Goal: Check status: Check status

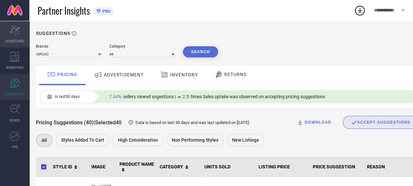
click at [12, 31] on icon "Scorecard" at bounding box center [15, 30] width 10 height 10
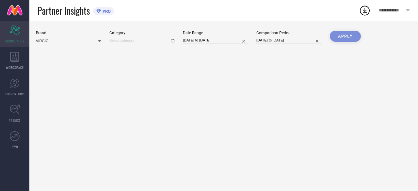
type input "All"
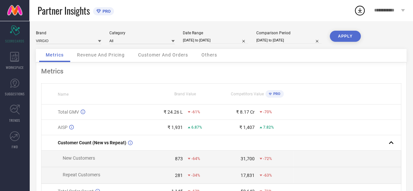
select select "8"
select select "2025"
select select "9"
select select "2025"
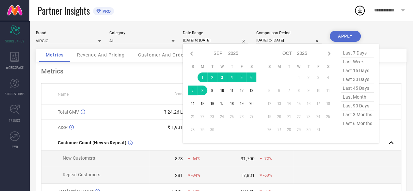
click at [193, 42] on input "[DATE] to [DATE]" at bounding box center [215, 40] width 65 height 7
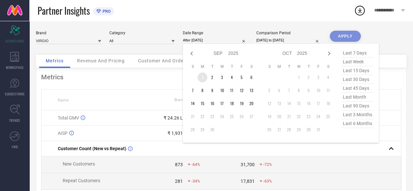
click at [202, 79] on td "1" at bounding box center [203, 78] width 10 height 10
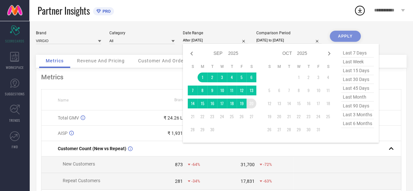
type input "[DATE] to [DATE]"
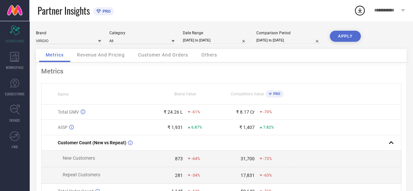
click at [342, 34] on button "APPLY" at bounding box center [345, 36] width 31 height 11
click at [92, 57] on span "Revenue And Pricing" at bounding box center [101, 54] width 48 height 5
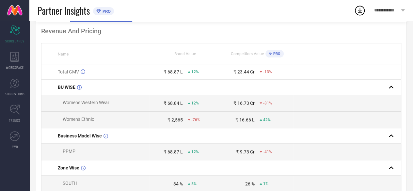
scroll to position [40, 0]
click at [263, 73] on span "-13%" at bounding box center [267, 71] width 9 height 5
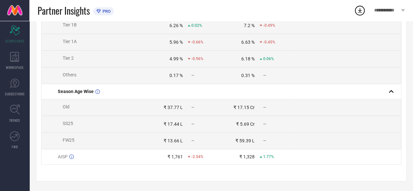
scroll to position [0, 0]
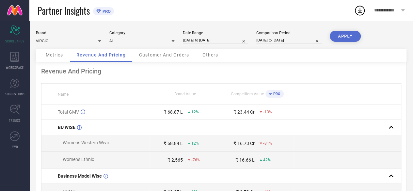
click at [170, 60] on div "Customer And Orders" at bounding box center [164, 55] width 63 height 13
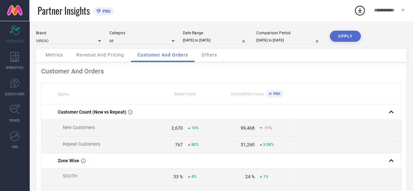
click at [204, 49] on div "Others" at bounding box center [209, 55] width 29 height 13
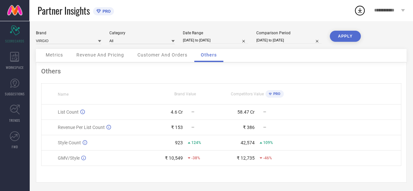
scroll to position [2, 0]
